Goal: Task Accomplishment & Management: Use online tool/utility

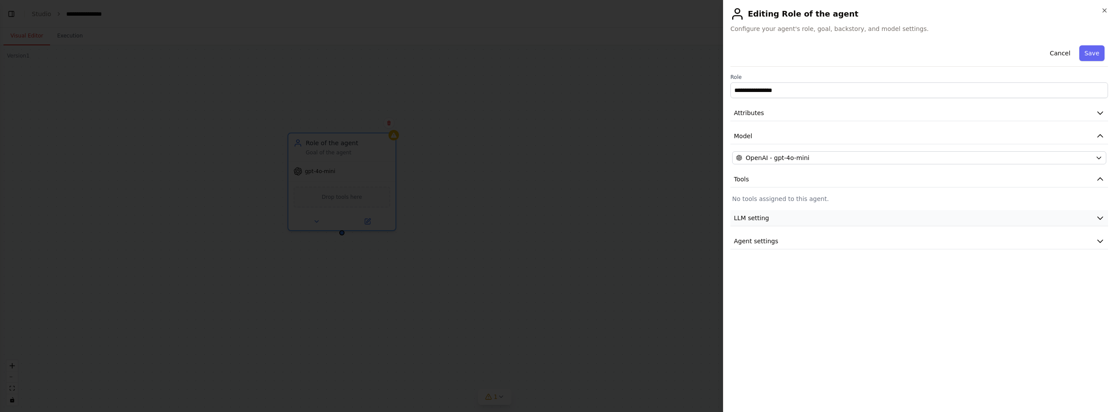
click at [779, 221] on button "LLM setting" at bounding box center [920, 218] width 378 height 16
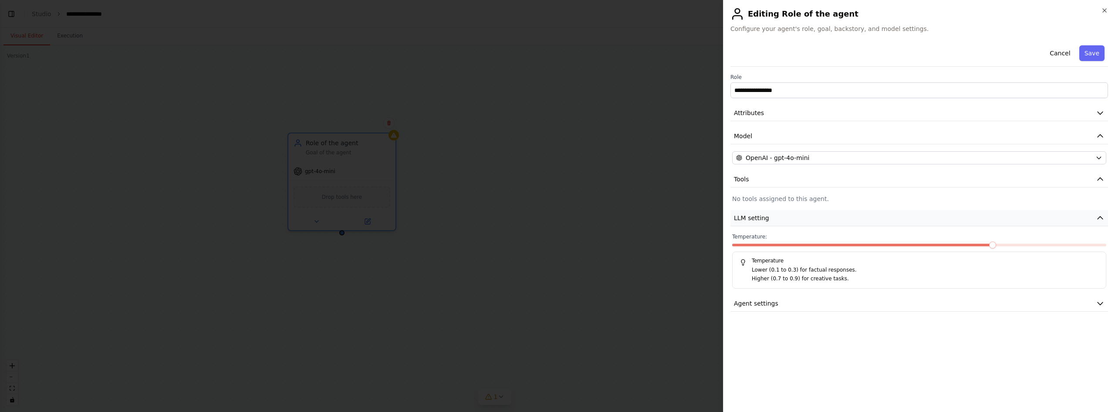
click at [801, 217] on button "LLM setting" at bounding box center [920, 218] width 378 height 16
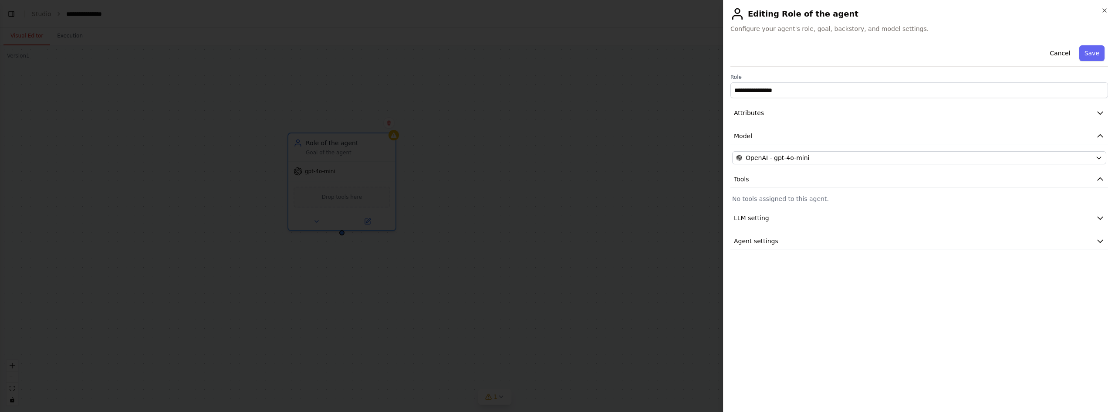
click at [636, 80] on div at bounding box center [557, 206] width 1115 height 412
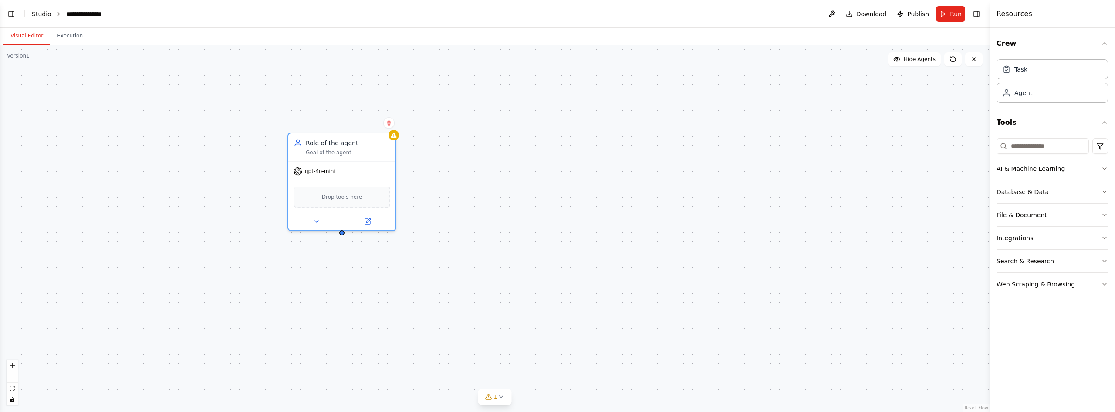
click at [36, 10] on link "Studio" at bounding box center [42, 13] width 20 height 7
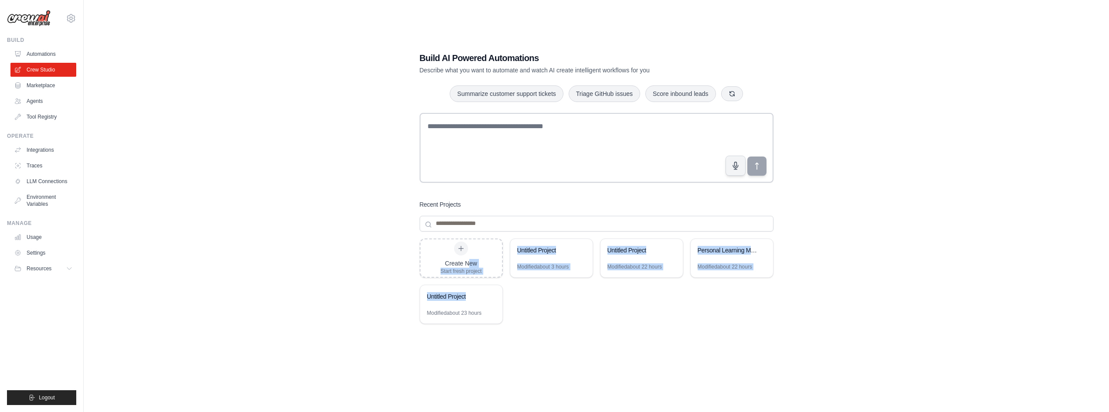
drag, startPoint x: 467, startPoint y: 267, endPoint x: 523, endPoint y: 303, distance: 66.5
click at [523, 303] on div "Create New Start fresh project Untitled Project Modified about 3 hours Untitled…" at bounding box center [597, 307] width 354 height 139
click at [554, 317] on div "Create New Start fresh project Untitled Project Modified about 3 hours Untitled…" at bounding box center [597, 307] width 354 height 139
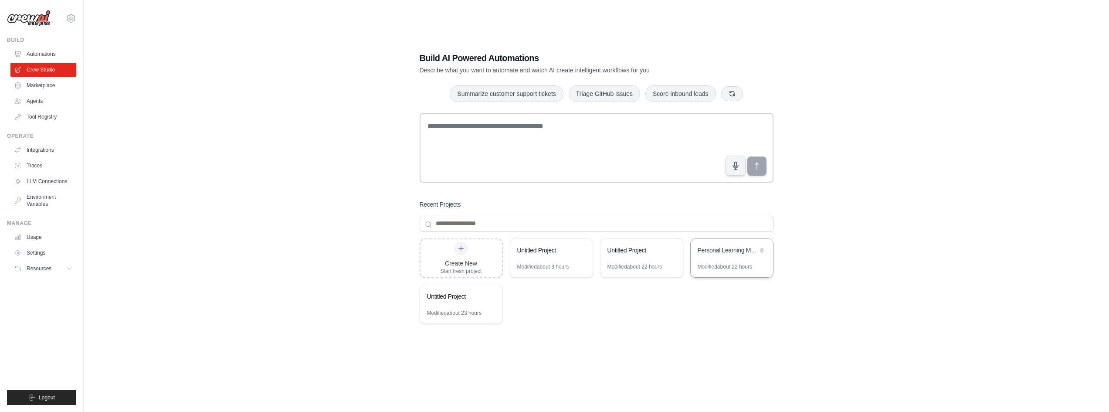
click at [732, 259] on div "Personal Learning Management System" at bounding box center [731, 251] width 82 height 24
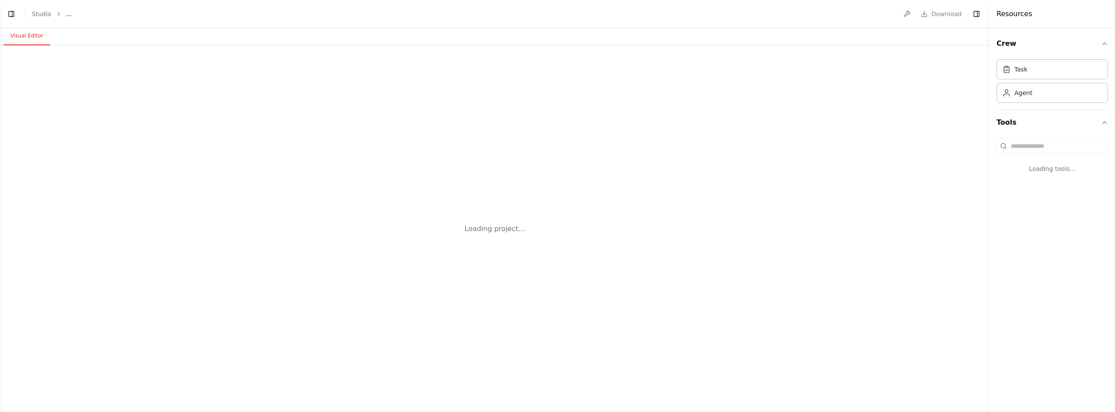
select select "****"
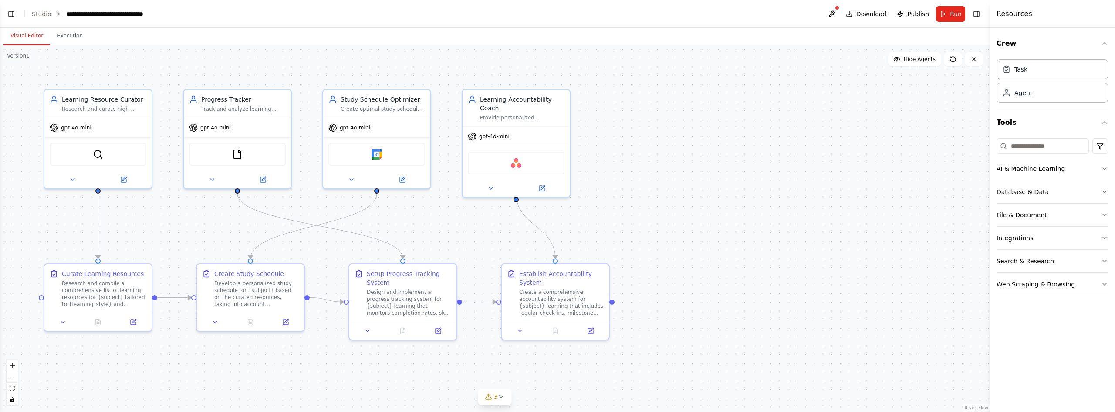
scroll to position [587, 0]
click at [128, 282] on div "Research and compile a comprehensive list of learning resources for {subject} t…" at bounding box center [104, 292] width 85 height 28
click at [146, 176] on button at bounding box center [123, 178] width 49 height 10
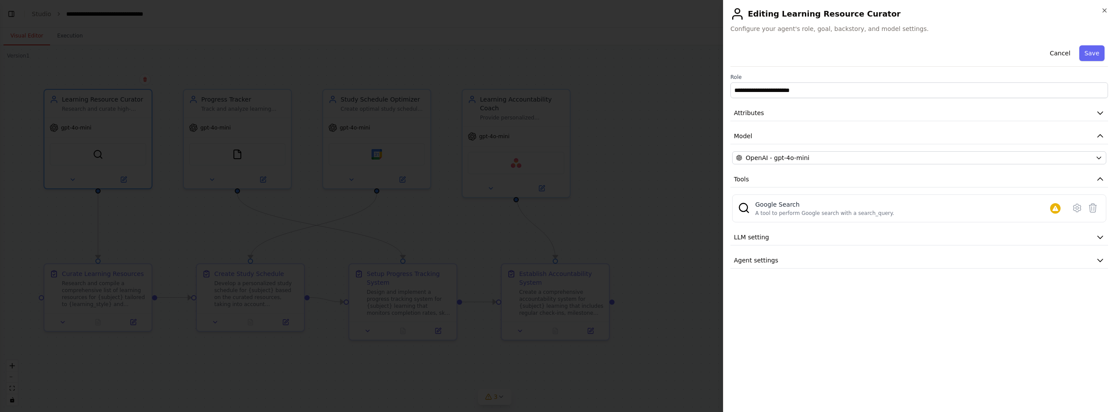
click at [217, 203] on div at bounding box center [557, 206] width 1115 height 412
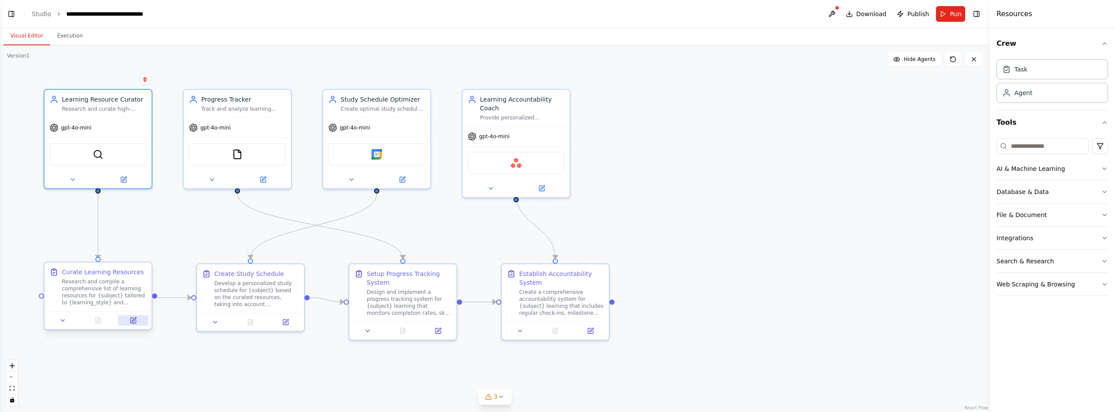
click at [139, 324] on button at bounding box center [133, 320] width 30 height 10
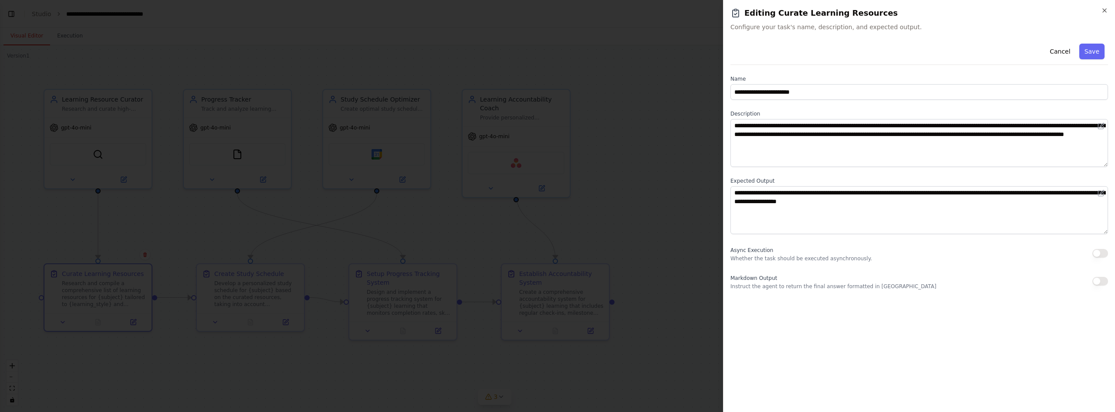
click at [215, 230] on div at bounding box center [557, 206] width 1115 height 412
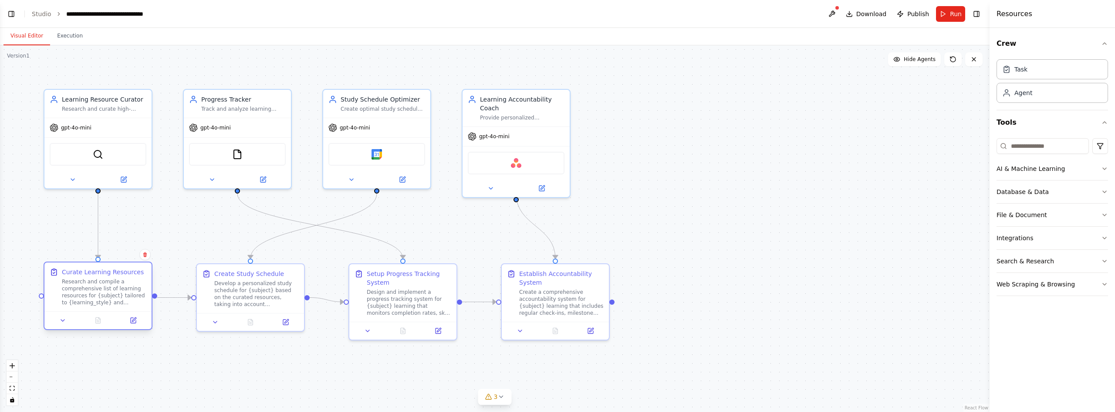
click at [129, 279] on div "Research and compile a comprehensive list of learning resources for {subject} t…" at bounding box center [104, 292] width 85 height 28
click at [117, 287] on div "Research and compile a comprehensive list of learning resources for {subject} t…" at bounding box center [104, 292] width 85 height 28
click at [207, 238] on div ".deletable-edge-delete-btn { width: 20px; height: 20px; border: 0px solid #ffff…" at bounding box center [495, 228] width 990 height 366
click at [1024, 193] on div "Database & Data" at bounding box center [1023, 191] width 52 height 9
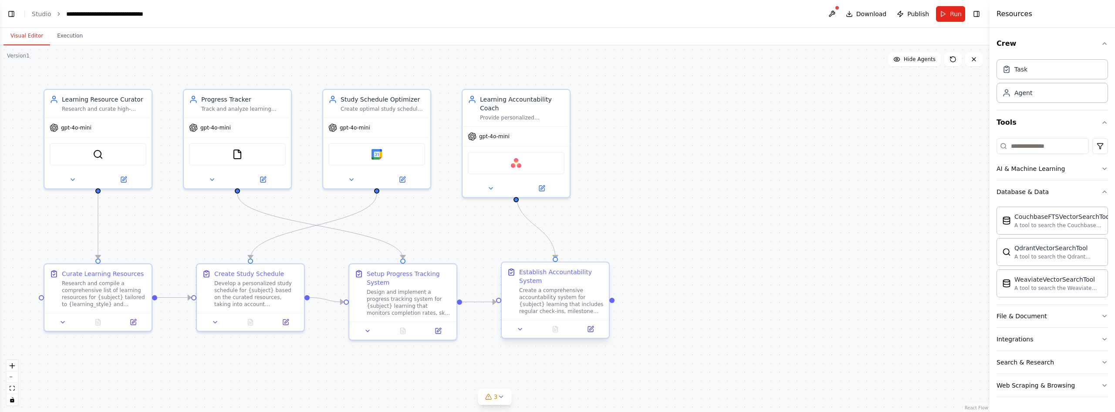
click at [536, 301] on div "Create a comprehensive accountability system for {subject} learning that includ…" at bounding box center [561, 301] width 85 height 28
click at [586, 331] on button at bounding box center [590, 329] width 30 height 10
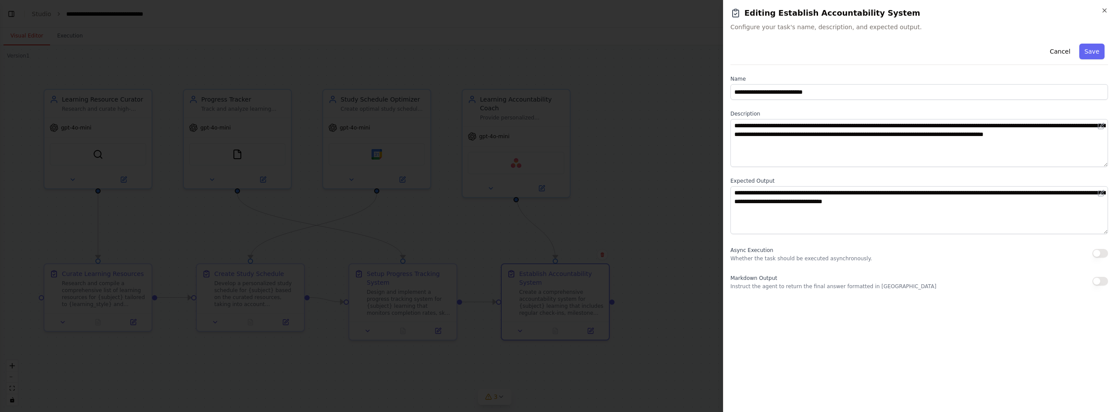
click at [614, 299] on div at bounding box center [557, 206] width 1115 height 412
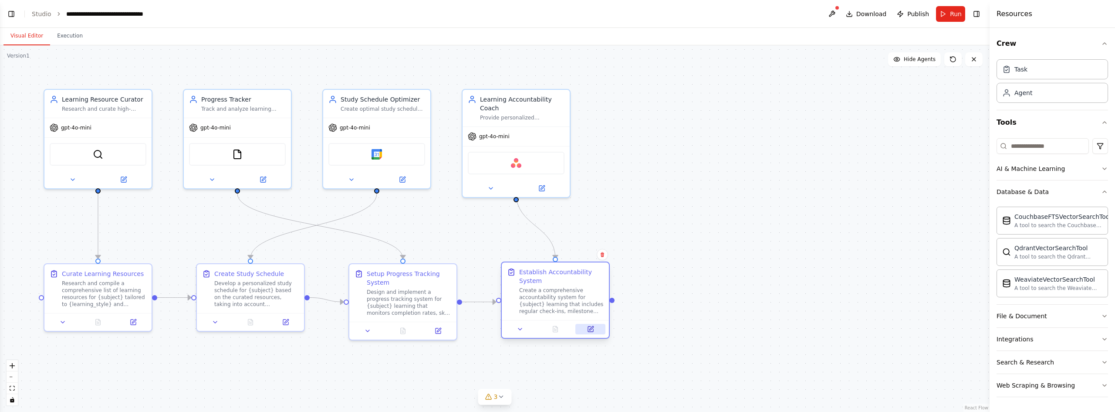
click at [592, 328] on icon at bounding box center [591, 328] width 4 height 4
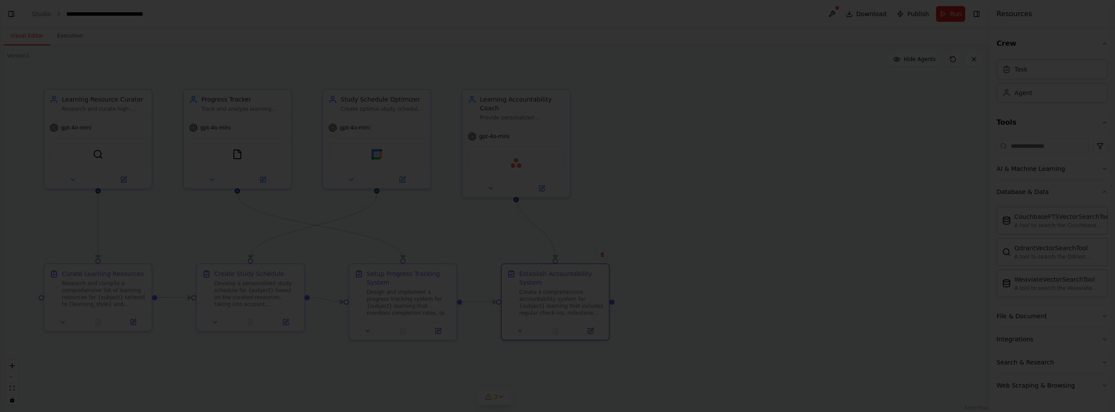
click at [622, 227] on div at bounding box center [557, 206] width 1115 height 412
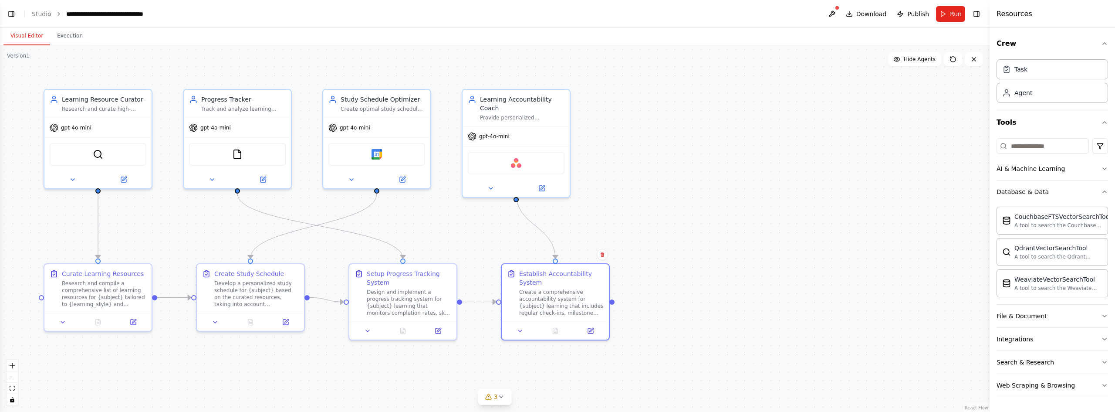
click at [751, 237] on div ".deletable-edge-delete-btn { width: 20px; height: 20px; border: 0px solid #ffff…" at bounding box center [495, 228] width 990 height 366
click at [499, 398] on icon at bounding box center [500, 396] width 7 height 7
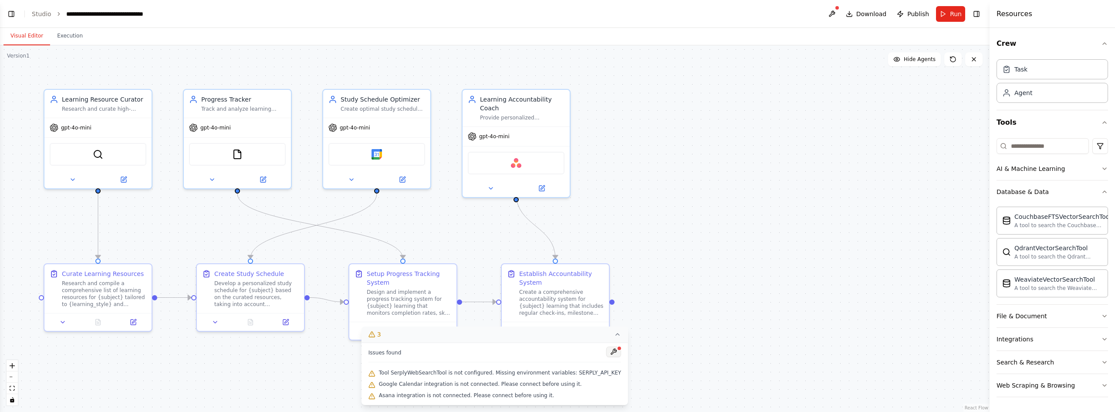
click at [606, 350] on button at bounding box center [613, 351] width 15 height 10
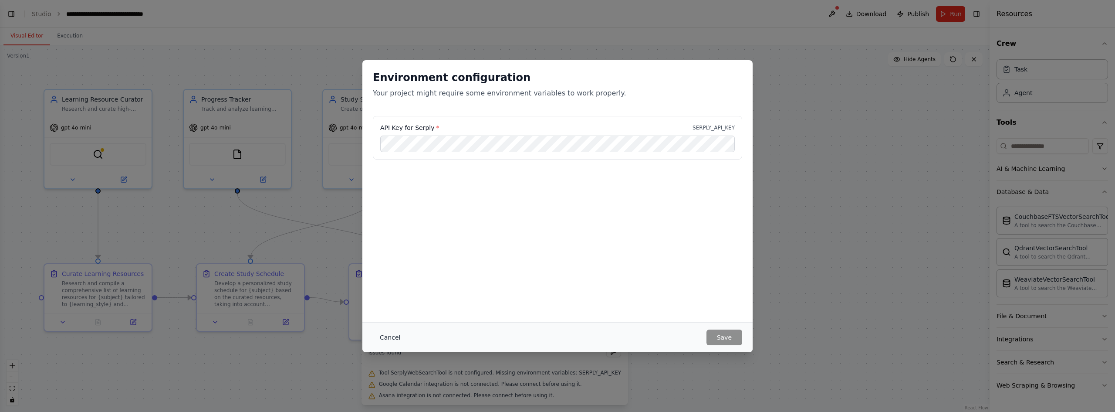
click at [397, 344] on button "Cancel" at bounding box center [390, 337] width 34 height 16
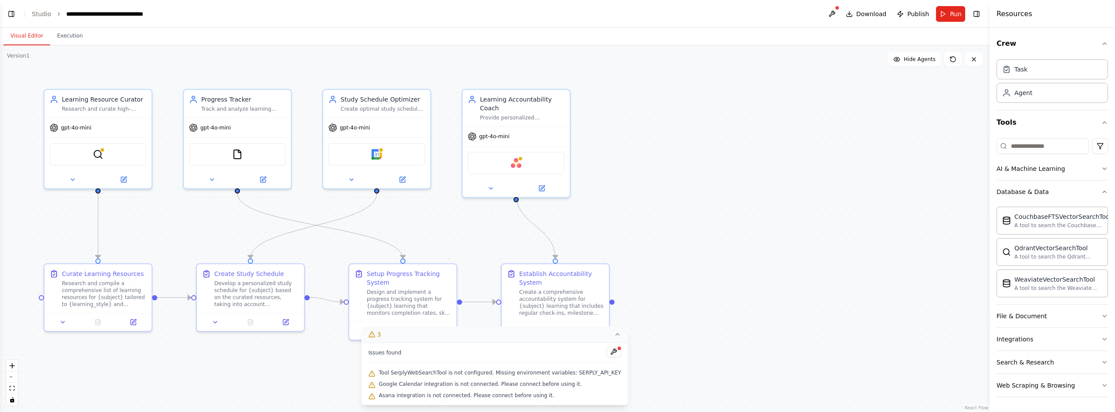
click at [607, 338] on button "3" at bounding box center [495, 334] width 267 height 16
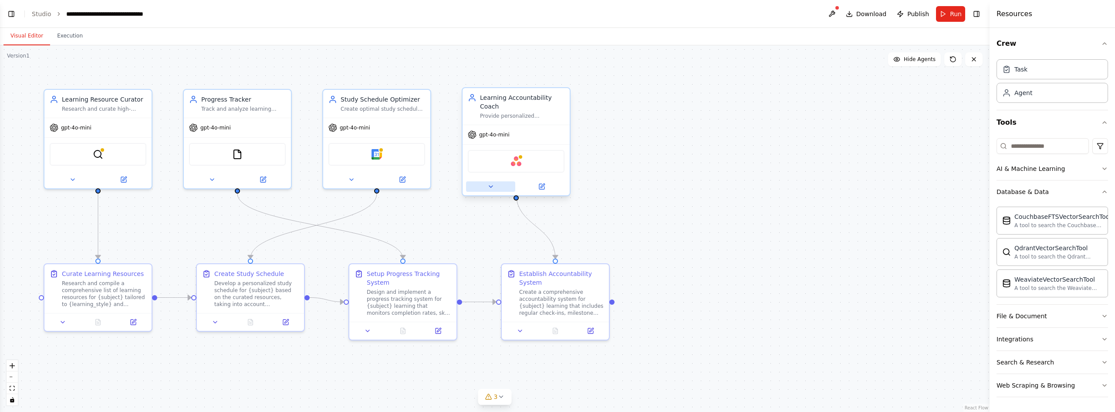
click at [487, 183] on icon at bounding box center [490, 186] width 7 height 7
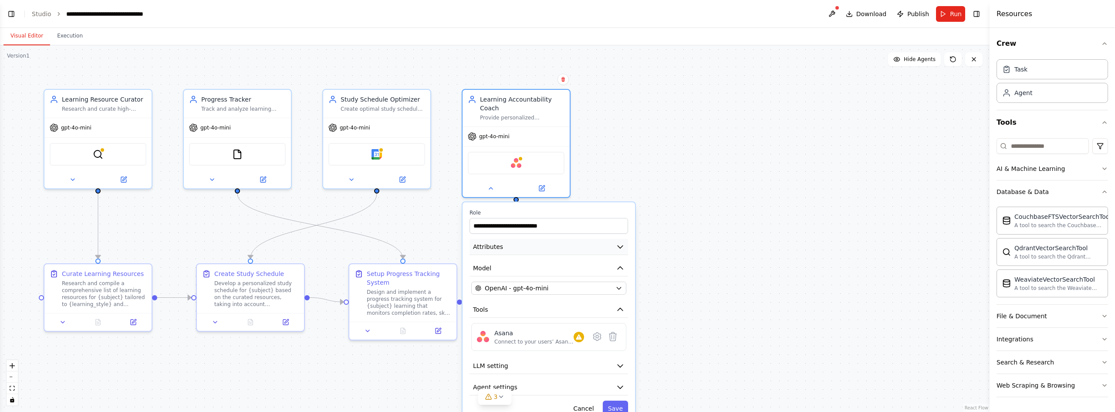
click at [620, 242] on button "Attributes" at bounding box center [549, 247] width 159 height 16
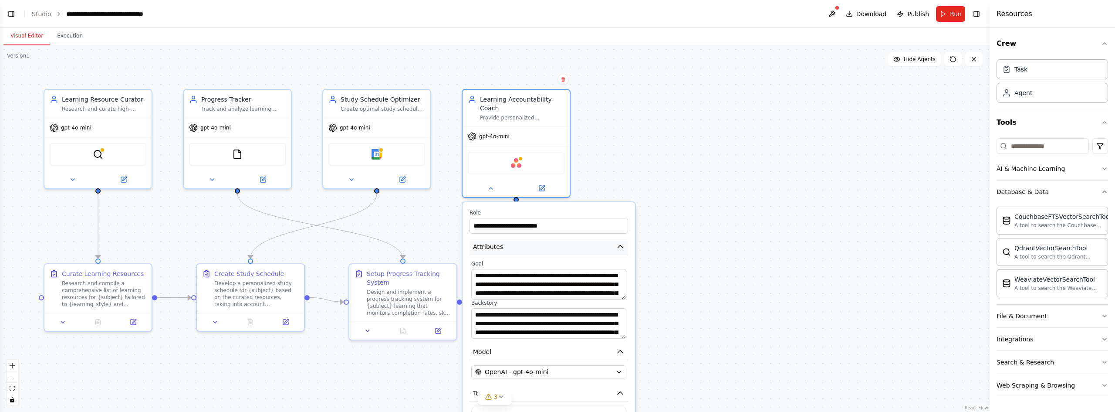
click at [620, 242] on button "Attributes" at bounding box center [549, 247] width 159 height 16
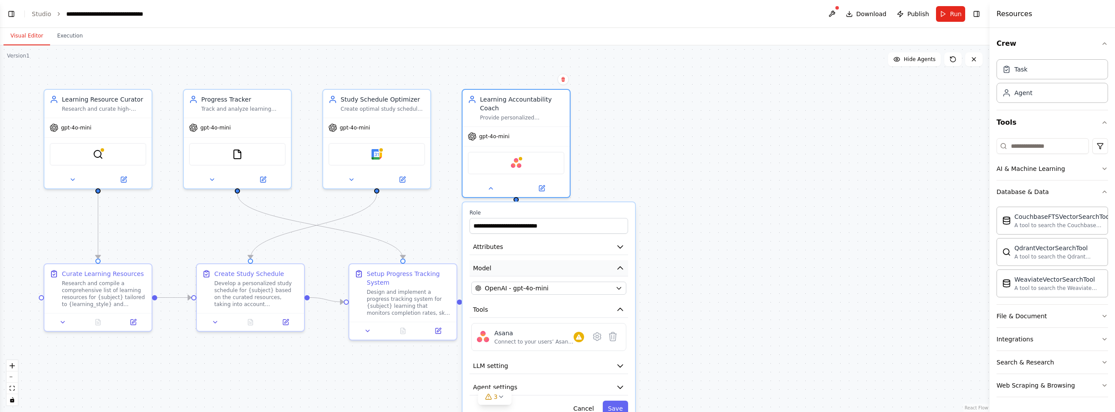
click at [619, 260] on button "Model" at bounding box center [549, 268] width 159 height 16
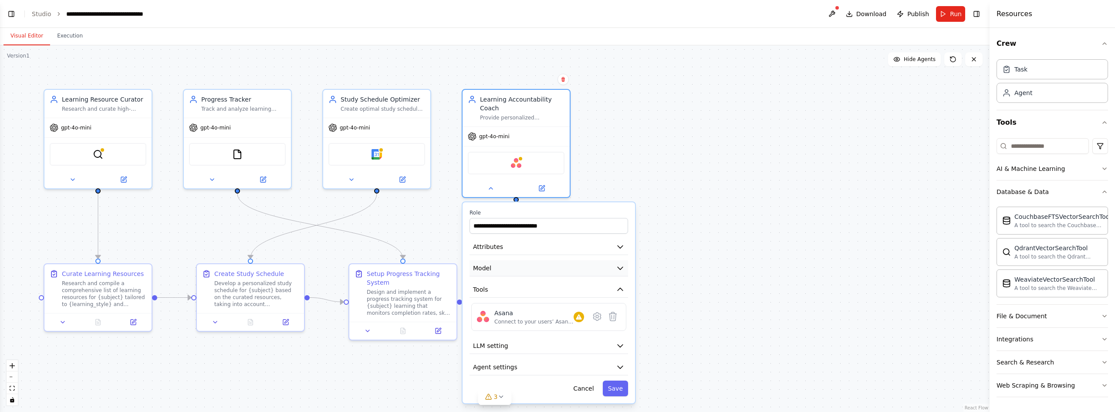
click at [619, 260] on button "Model" at bounding box center [549, 268] width 159 height 16
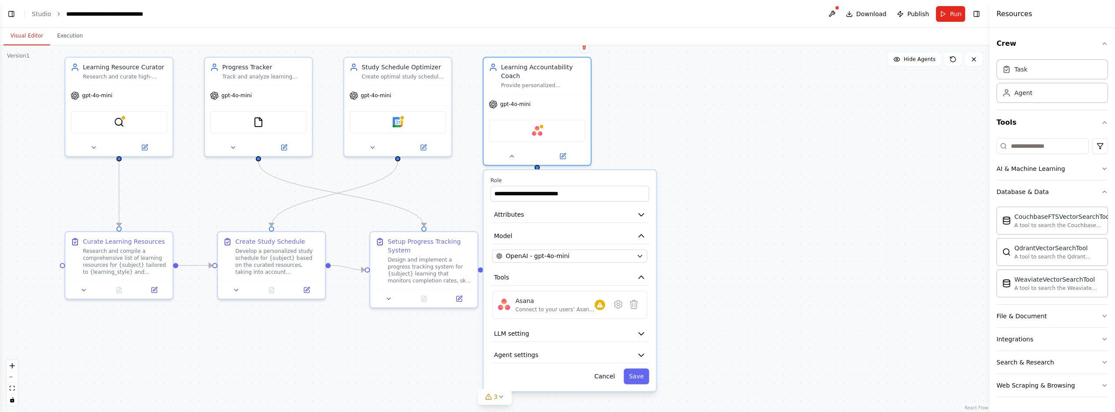
drag, startPoint x: 674, startPoint y: 304, endPoint x: 687, endPoint y: 271, distance: 36.1
click at [687, 271] on div ".deletable-edge-delete-btn { width: 20px; height: 20px; border: 0px solid #ffff…" at bounding box center [495, 228] width 990 height 366
click at [732, 125] on div "gpt-4o-mini" at bounding box center [746, 119] width 107 height 19
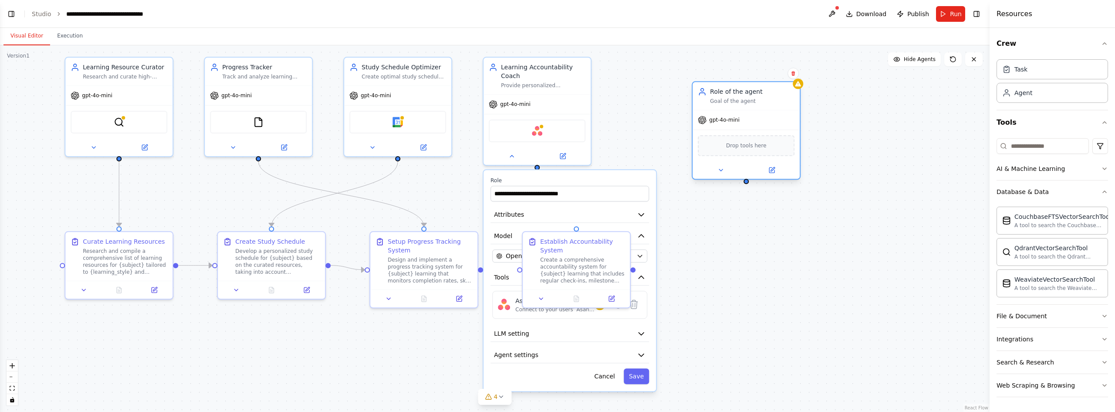
click at [735, 120] on span "gpt-4o-mini" at bounding box center [724, 119] width 30 height 7
click at [722, 168] on icon at bounding box center [720, 169] width 7 height 7
click at [717, 168] on icon at bounding box center [720, 169] width 7 height 7
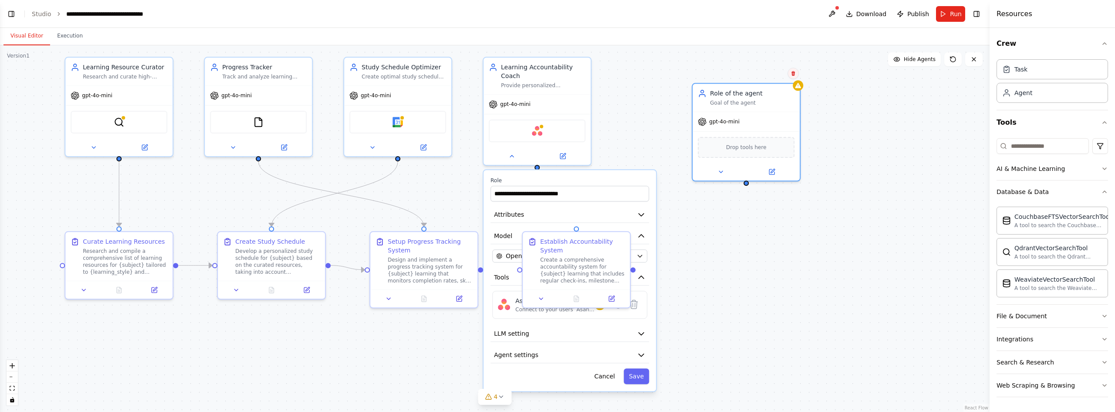
click at [795, 75] on icon at bounding box center [793, 73] width 3 height 5
click at [784, 77] on button "Confirm" at bounding box center [768, 73] width 31 height 10
click at [1039, 318] on div "File & Document" at bounding box center [1022, 315] width 51 height 9
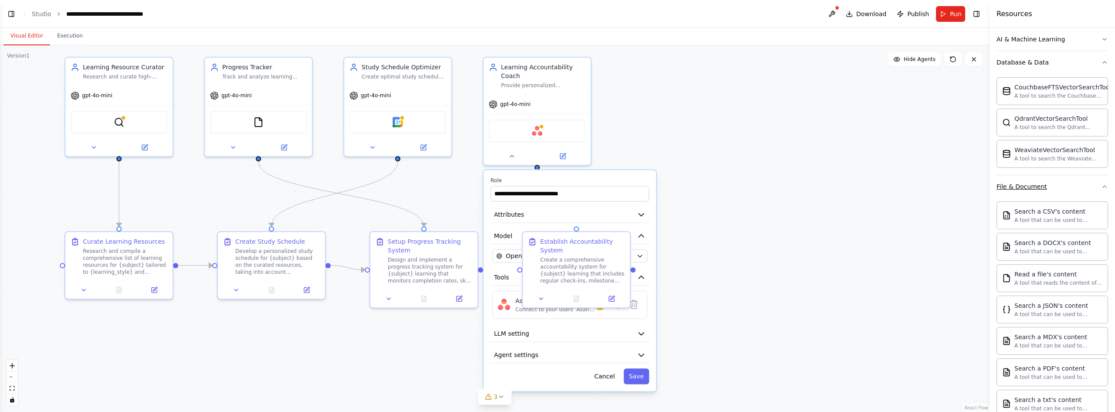
scroll to position [0, 0]
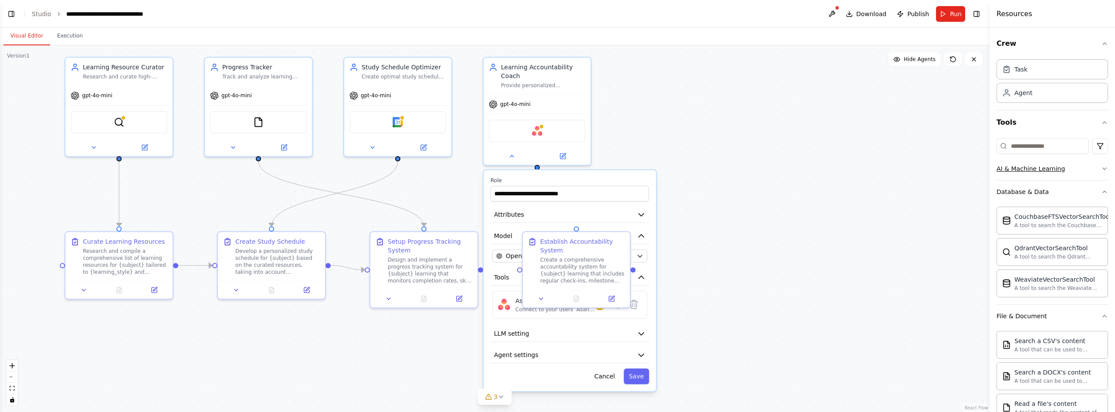
click at [1046, 175] on button "AI & Machine Learning" at bounding box center [1053, 168] width 112 height 23
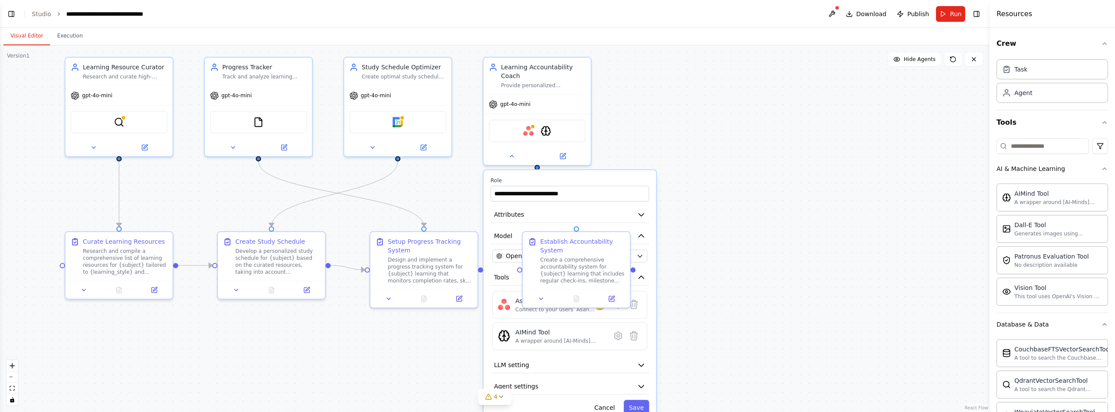
click at [722, 175] on div ".deletable-edge-delete-btn { width: 20px; height: 20px; border: 0px solid #ffff…" at bounding box center [495, 228] width 990 height 366
click at [751, 219] on div ".deletable-edge-delete-btn { width: 20px; height: 20px; border: 0px solid #ffff…" at bounding box center [495, 228] width 990 height 366
click at [611, 402] on button "Cancel" at bounding box center [604, 407] width 31 height 16
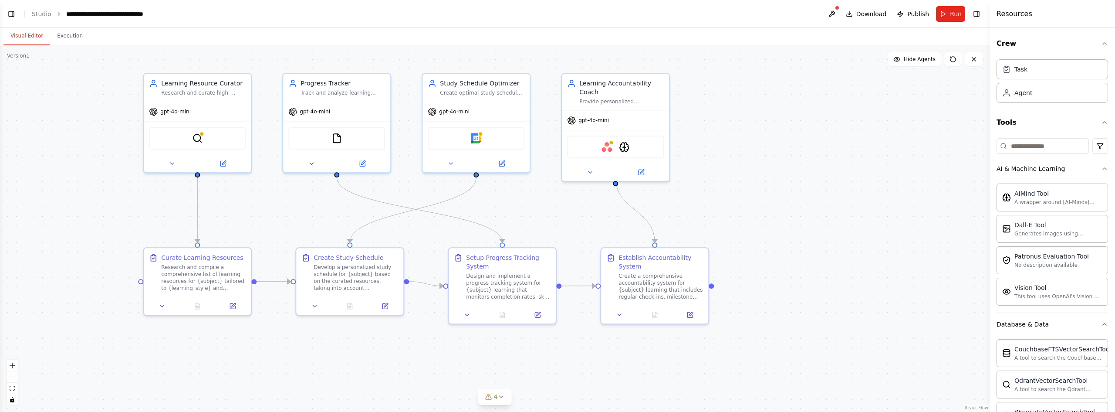
drag, startPoint x: 688, startPoint y: 253, endPoint x: 765, endPoint y: 269, distance: 78.8
click at [765, 269] on div ".deletable-edge-delete-btn { width: 20px; height: 20px; border: 0px solid #ffff…" at bounding box center [495, 228] width 990 height 366
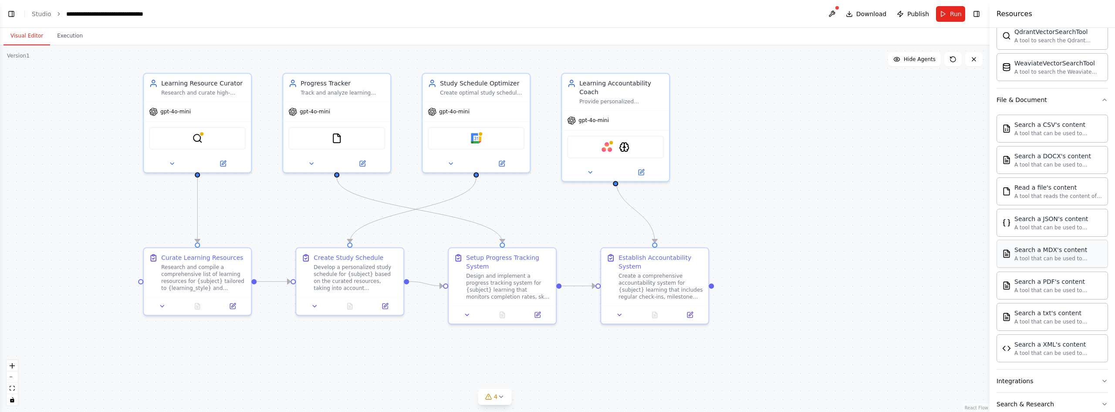
scroll to position [389, 0]
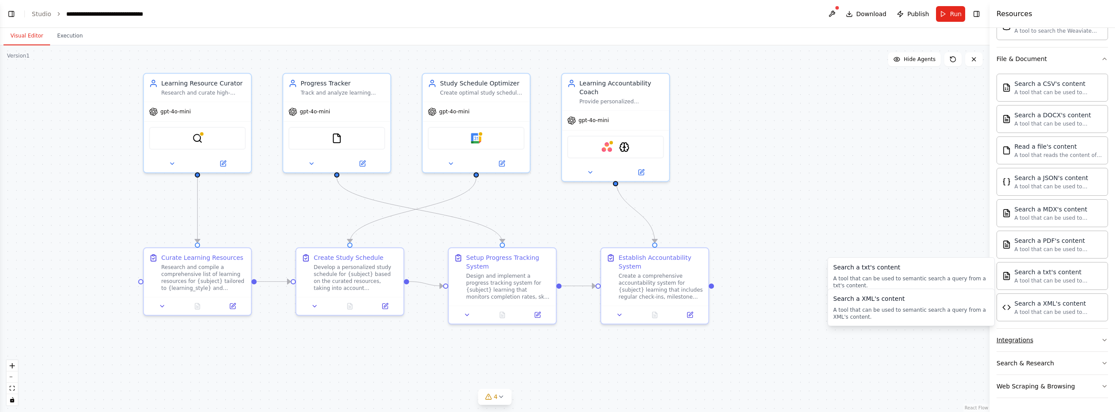
click at [1041, 333] on button "Integrations" at bounding box center [1053, 339] width 112 height 23
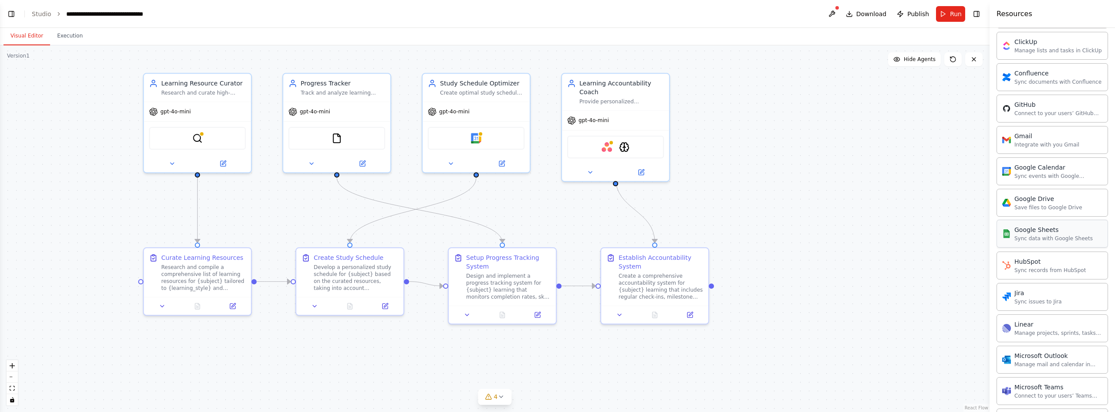
scroll to position [825, 0]
